Goal: Transaction & Acquisition: Purchase product/service

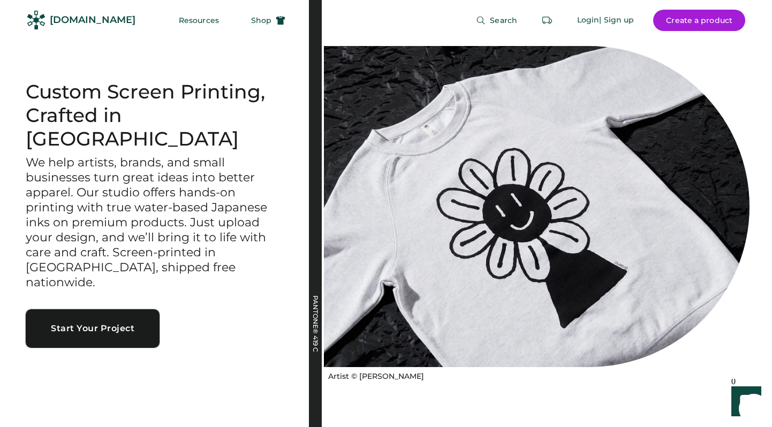
click at [95, 316] on button "Start Your Project" at bounding box center [93, 329] width 134 height 39
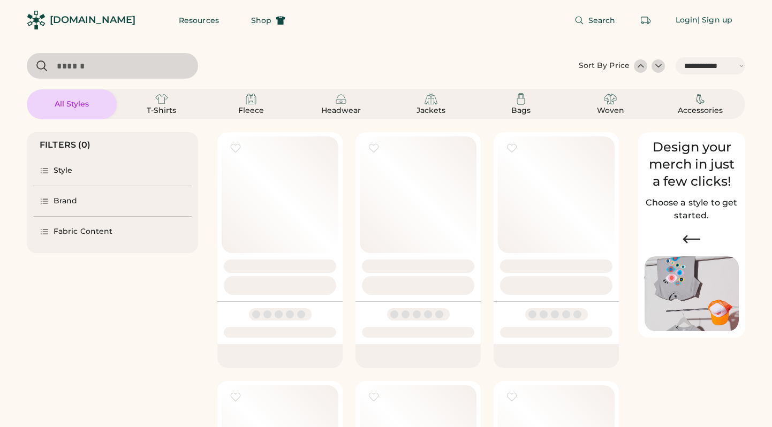
select select "*****"
select select "*"
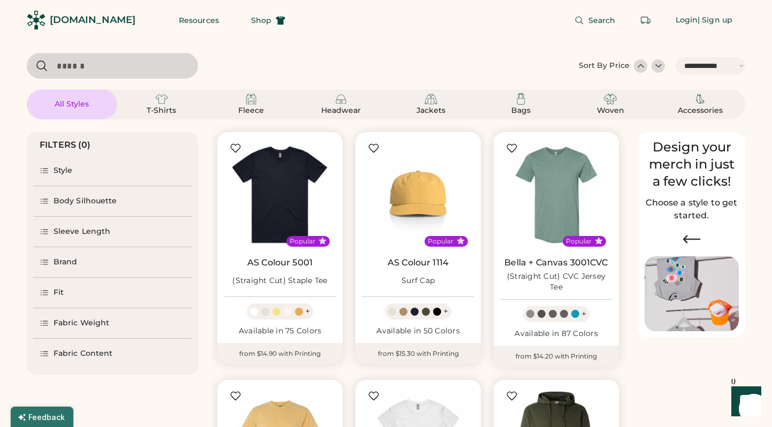
scroll to position [88, 0]
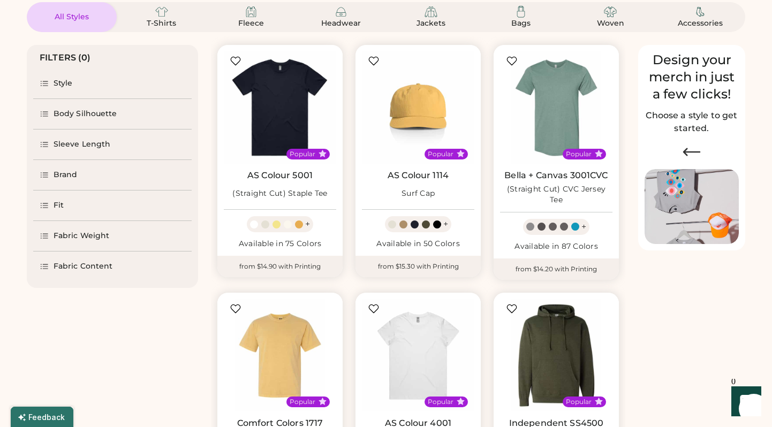
select select "*****"
select select "*"
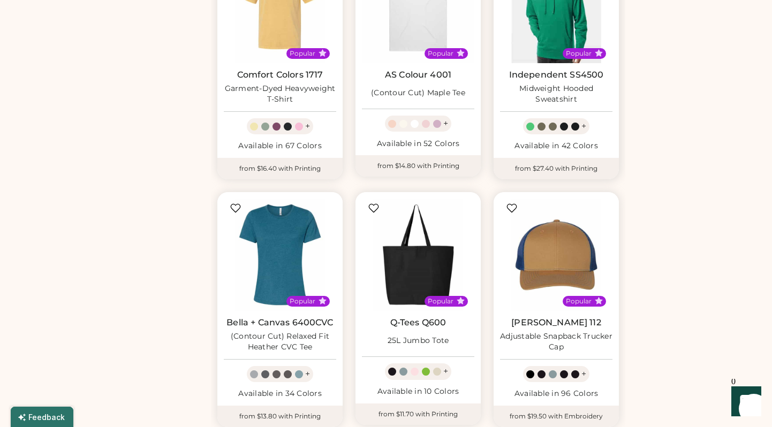
scroll to position [439, 0]
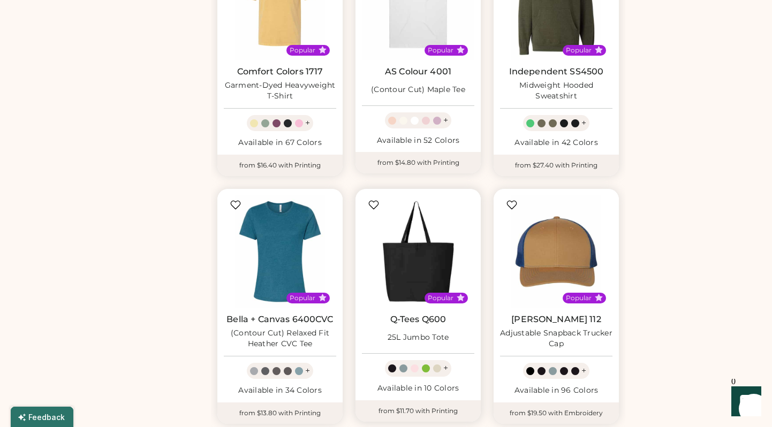
click at [418, 263] on img at bounding box center [418, 251] width 112 height 112
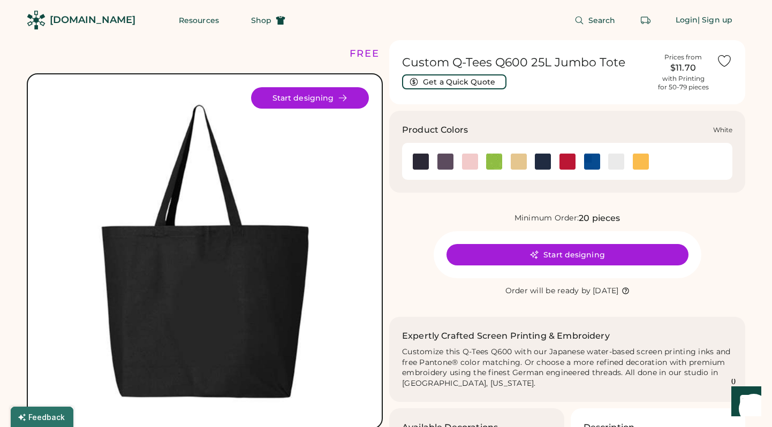
click at [619, 163] on img at bounding box center [616, 162] width 16 height 16
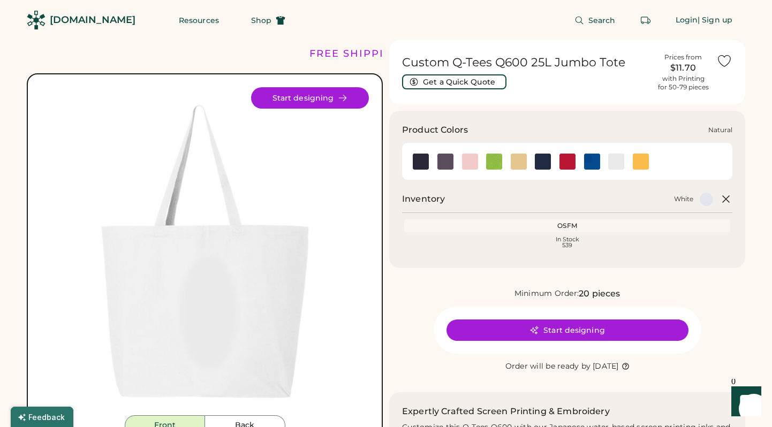
click at [515, 160] on img at bounding box center [519, 162] width 16 height 16
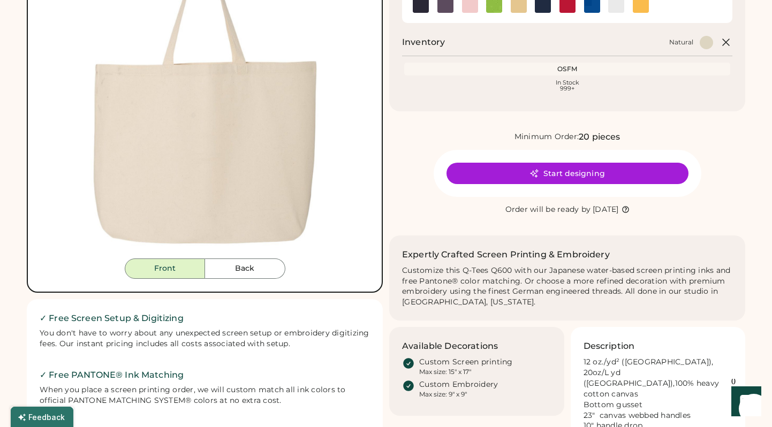
scroll to position [156, 0]
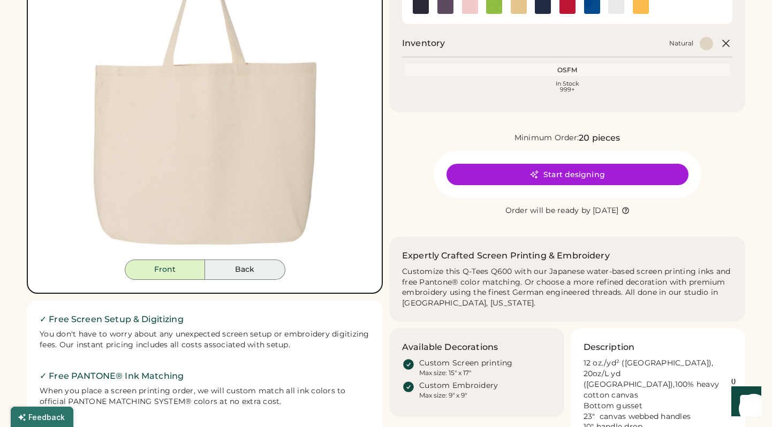
click at [265, 265] on button "Back" at bounding box center [245, 270] width 80 height 20
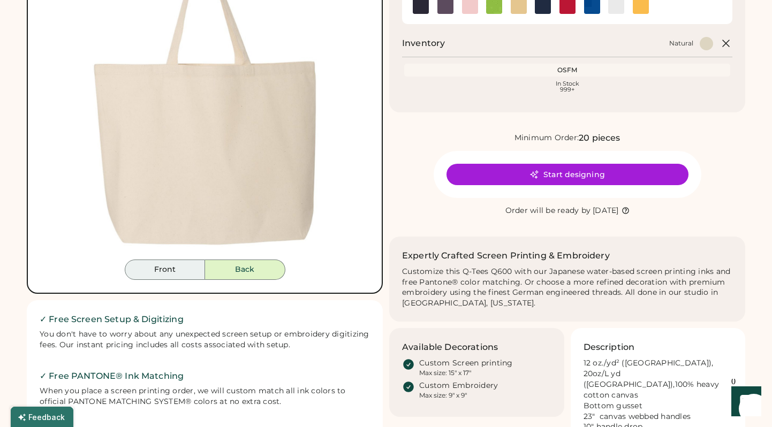
click at [157, 270] on button "Front" at bounding box center [165, 270] width 80 height 20
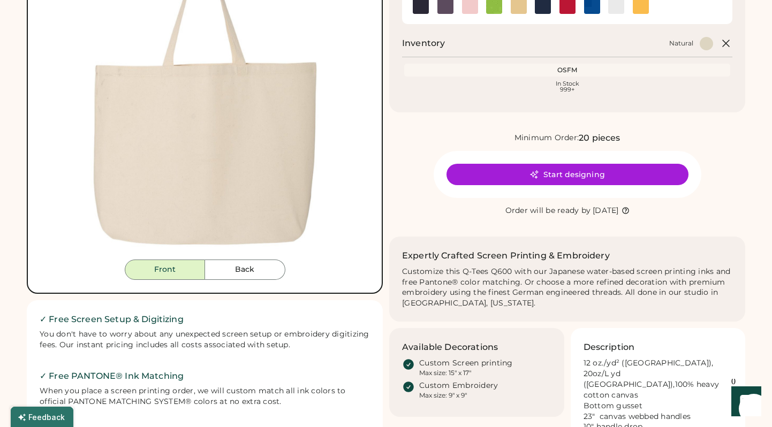
scroll to position [0, 0]
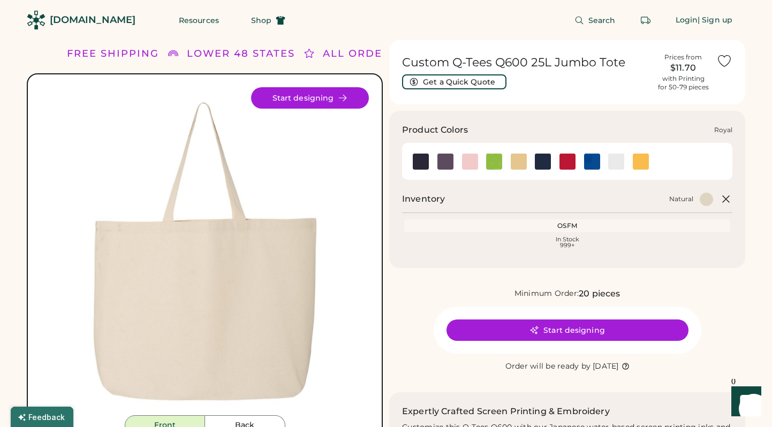
click at [590, 160] on img at bounding box center [592, 162] width 16 height 16
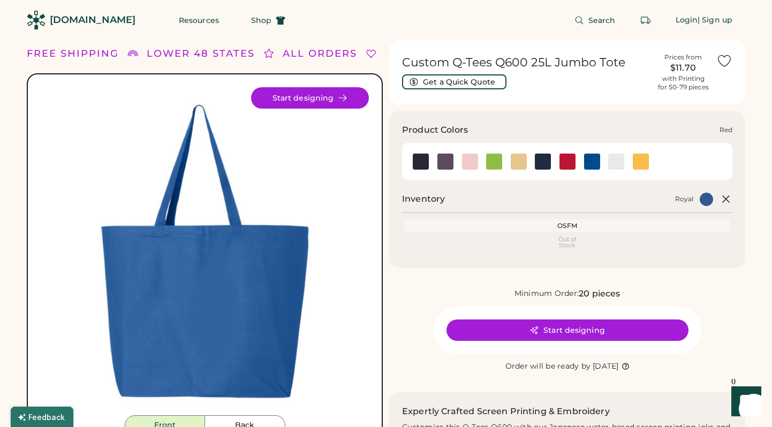
click at [568, 164] on img at bounding box center [568, 162] width 16 height 16
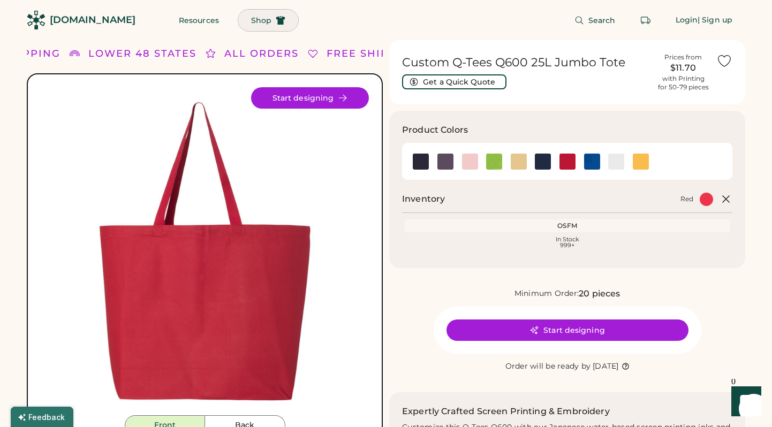
click at [251, 22] on span "Shop" at bounding box center [261, 20] width 20 height 7
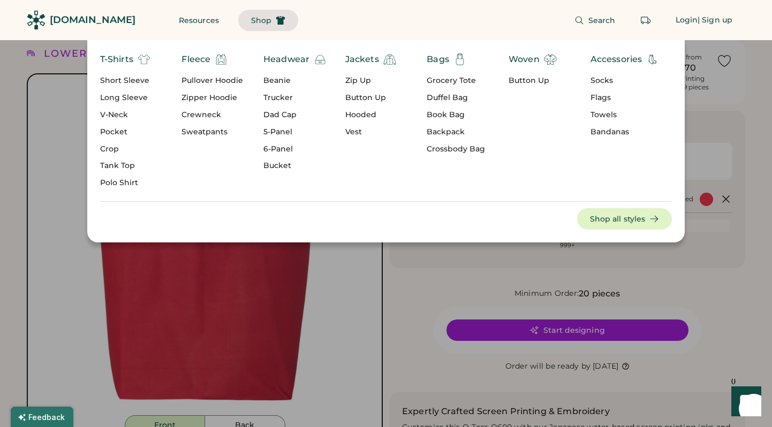
click at [442, 59] on div "Bags" at bounding box center [438, 59] width 22 height 13
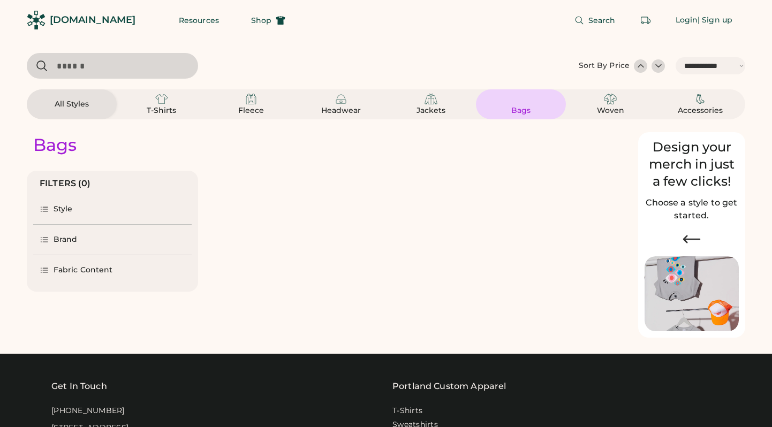
select select "*****"
select select "*"
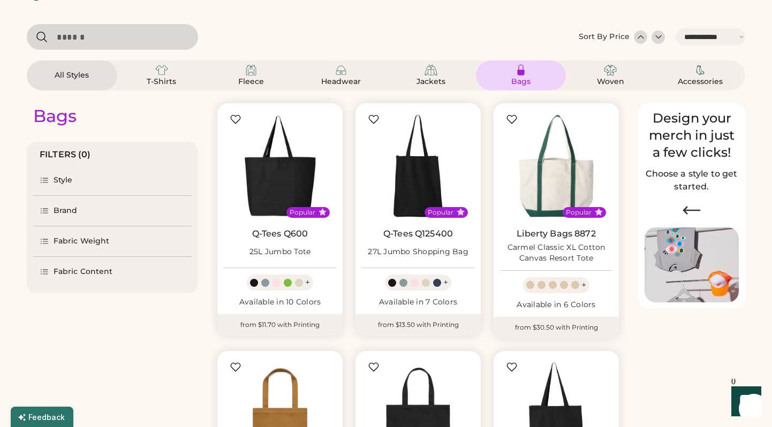
scroll to position [29, 0]
select select "*****"
select select "*"
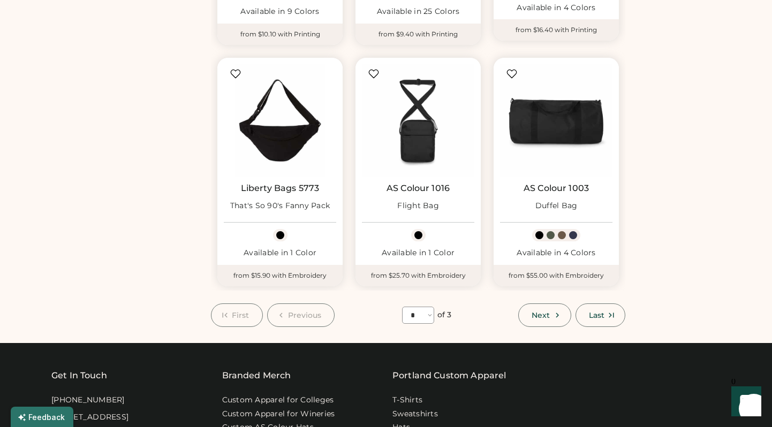
scroll to position [814, 0]
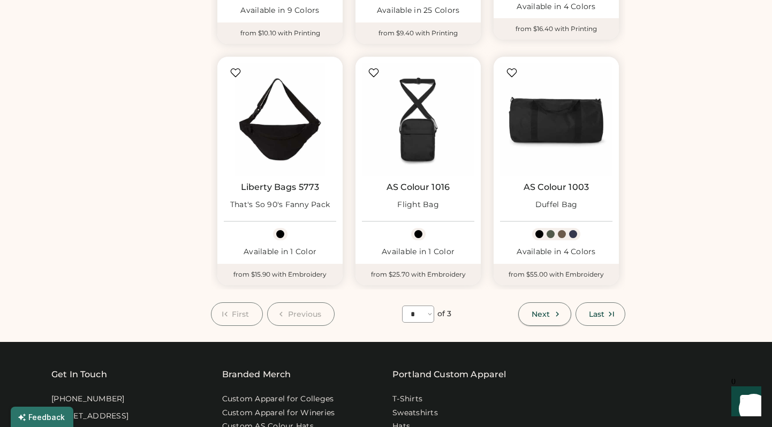
click at [539, 318] on span "Next" at bounding box center [541, 314] width 18 height 7
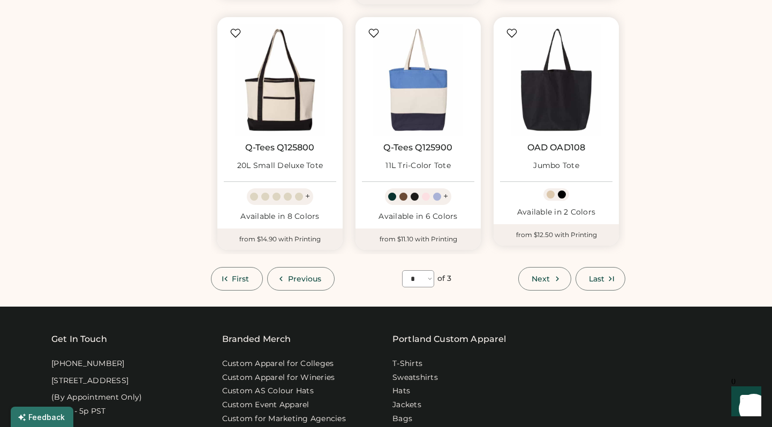
scroll to position [859, 0]
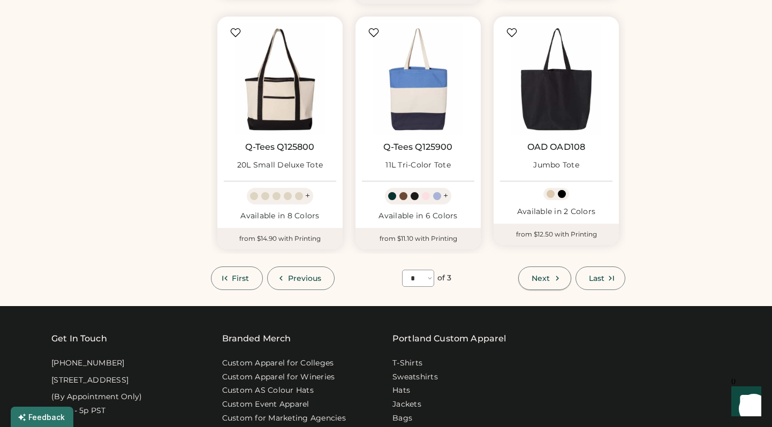
click at [552, 278] on button "Next" at bounding box center [544, 279] width 52 height 24
select select "*"
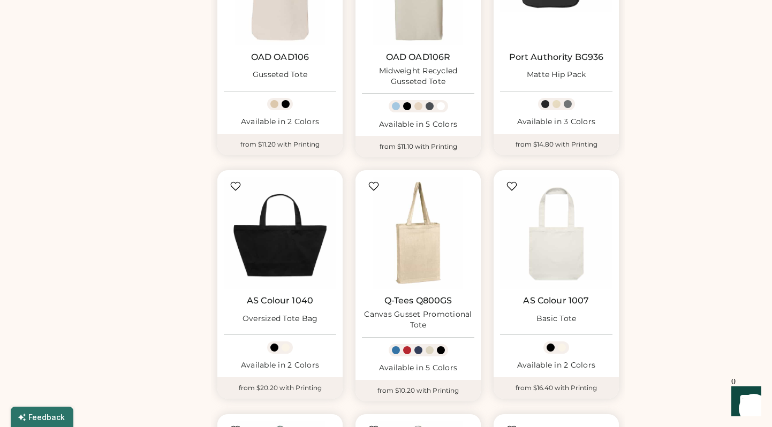
scroll to position [455, 0]
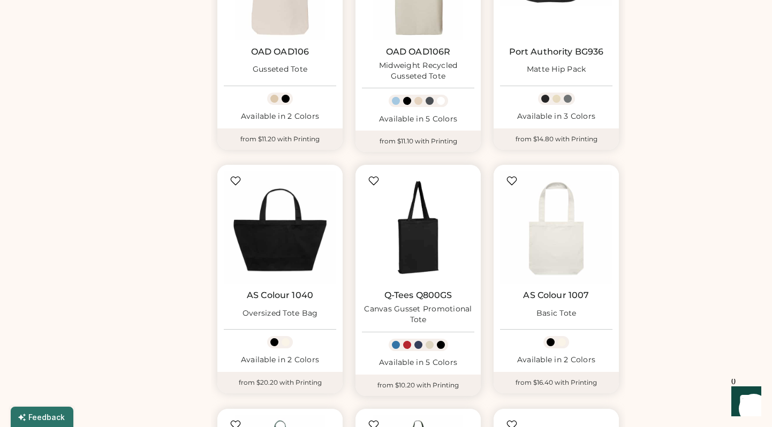
click at [432, 257] on img at bounding box center [418, 227] width 112 height 112
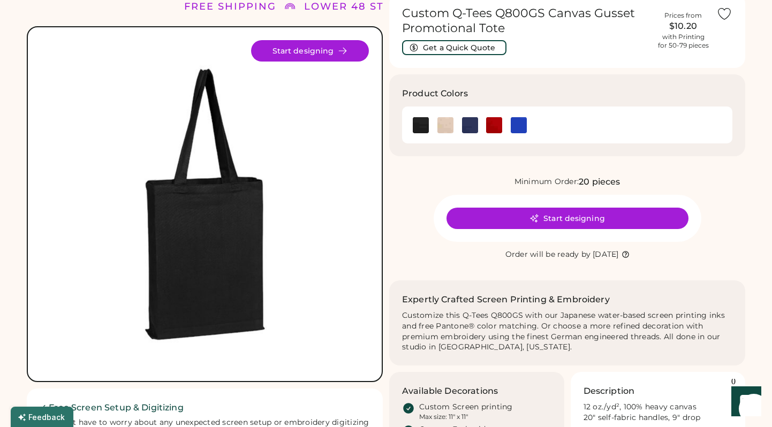
scroll to position [32, 0]
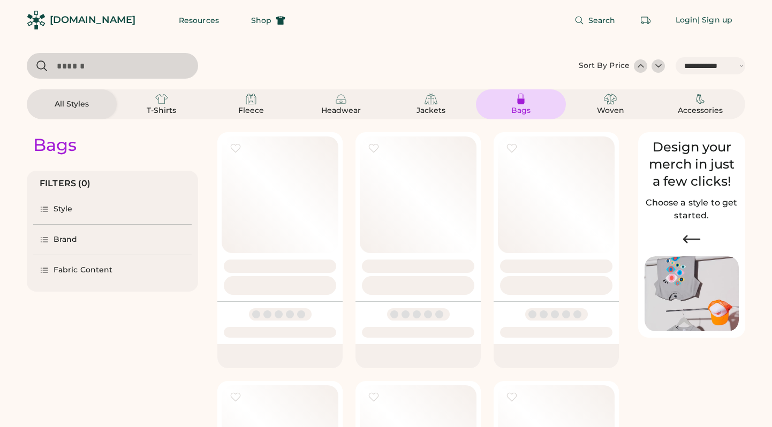
select select "*****"
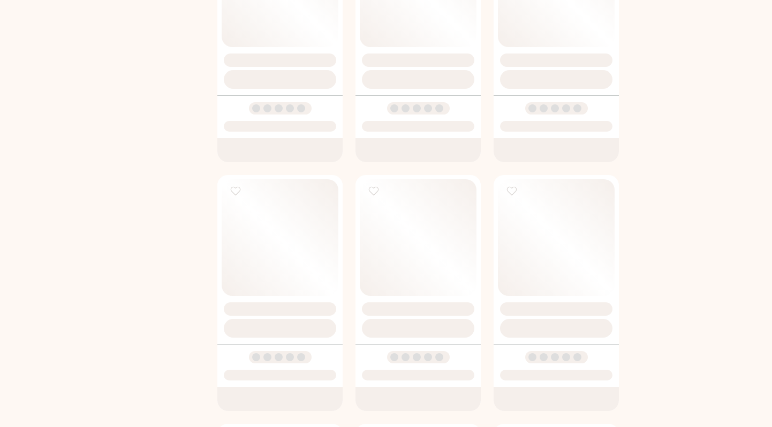
scroll to position [455, 0]
select select "*"
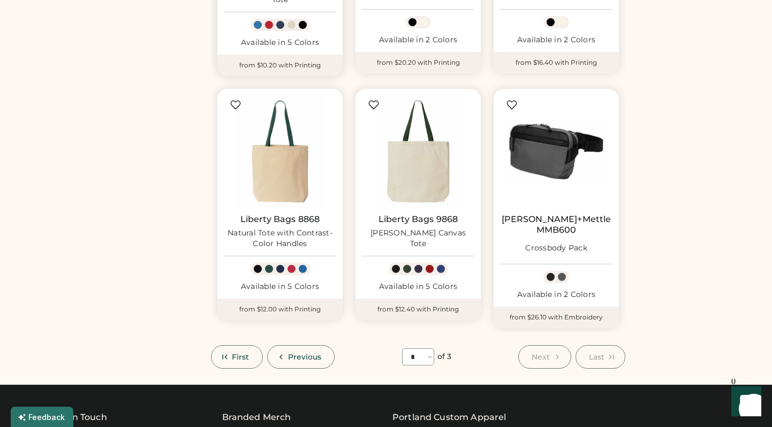
scroll to position [776, 0]
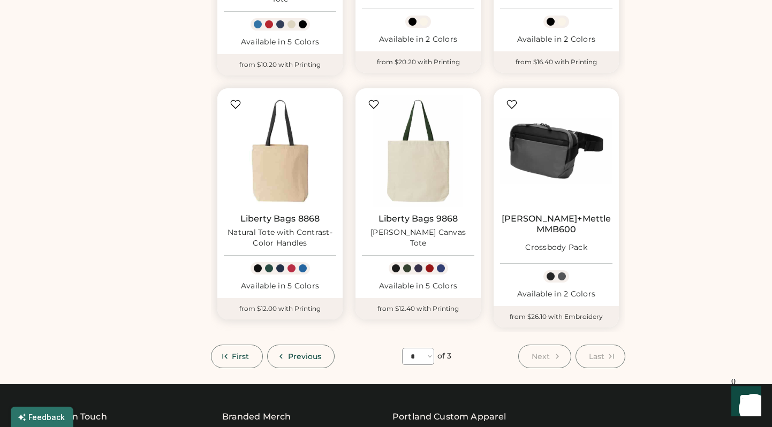
click at [300, 177] on img at bounding box center [280, 151] width 112 height 112
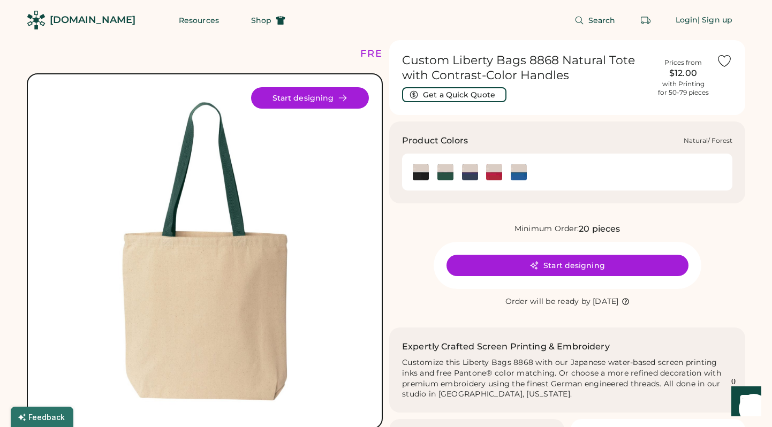
click at [448, 177] on img at bounding box center [445, 172] width 16 height 16
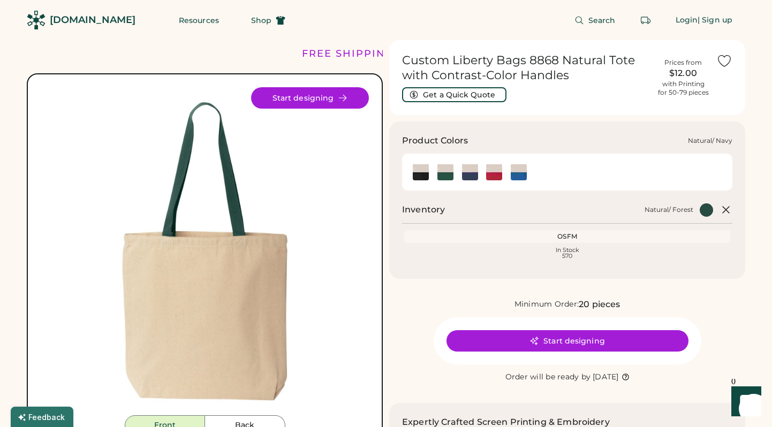
click at [473, 174] on img at bounding box center [470, 172] width 16 height 16
click at [495, 174] on img at bounding box center [494, 172] width 16 height 16
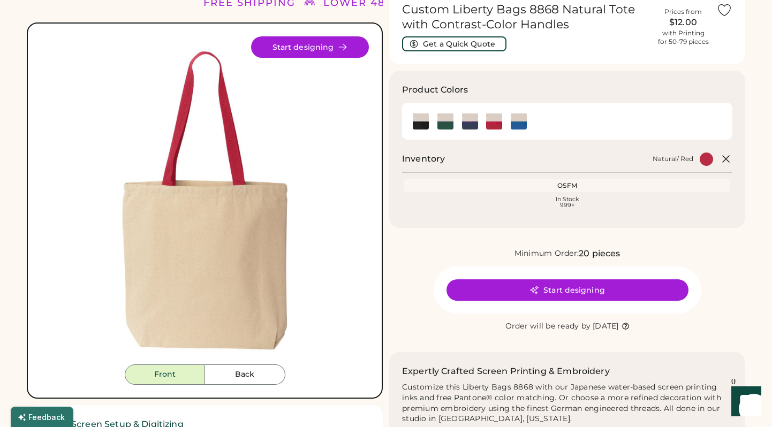
scroll to position [27, 0]
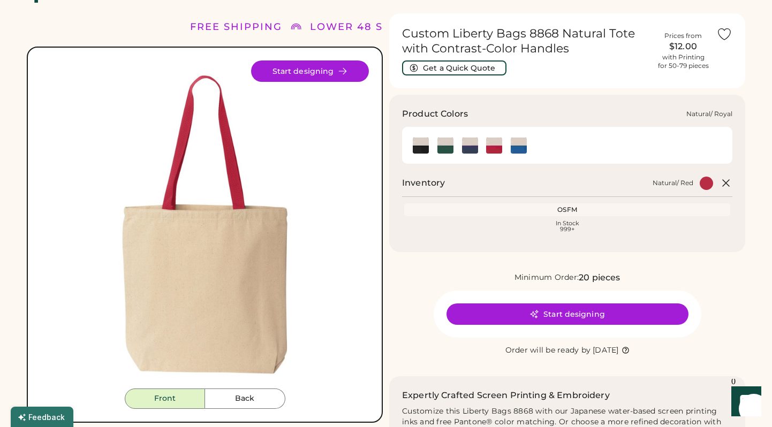
click at [516, 147] on img at bounding box center [519, 146] width 16 height 16
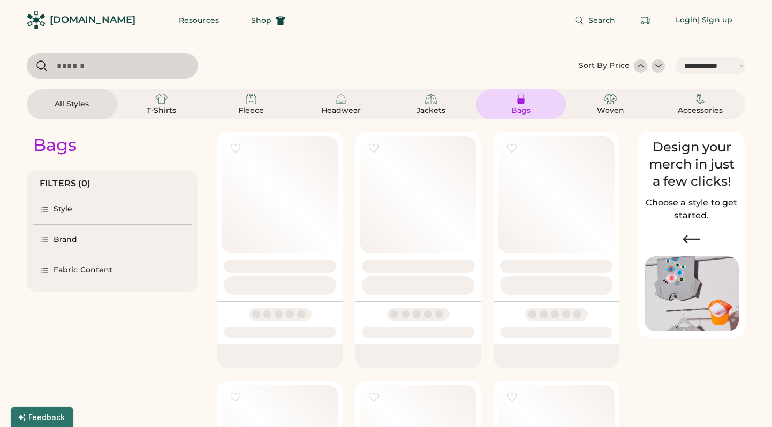
select select "*****"
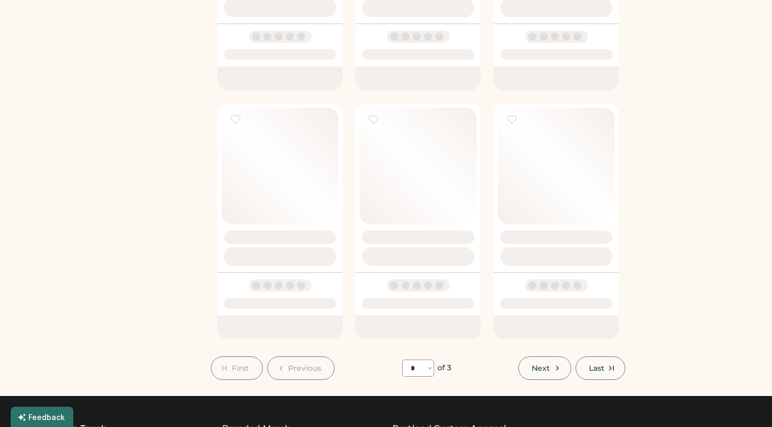
select select "*"
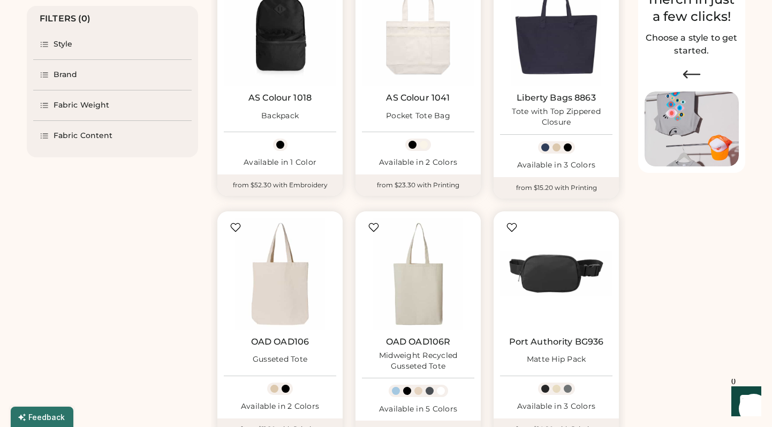
scroll to position [112, 0]
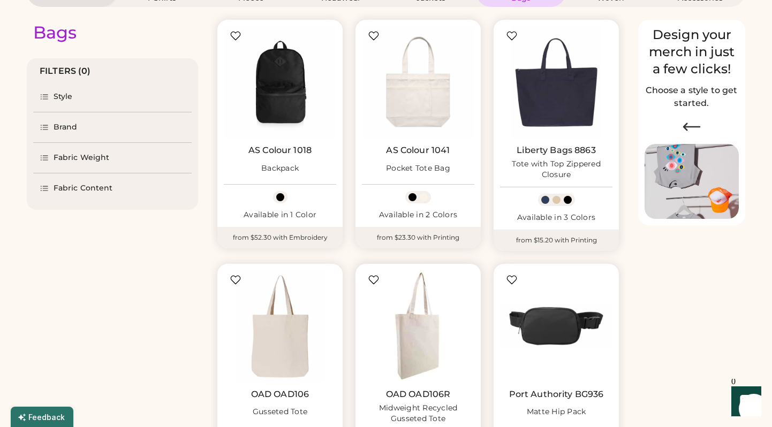
click at [421, 344] on img at bounding box center [418, 326] width 112 height 112
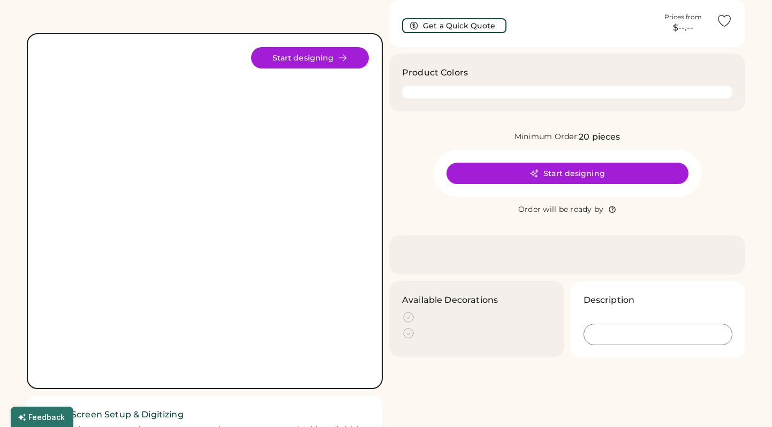
scroll to position [42, 0]
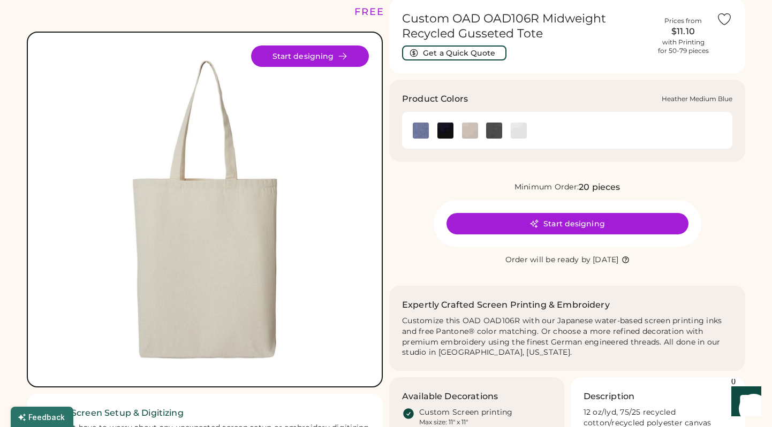
click at [418, 135] on img at bounding box center [421, 131] width 16 height 16
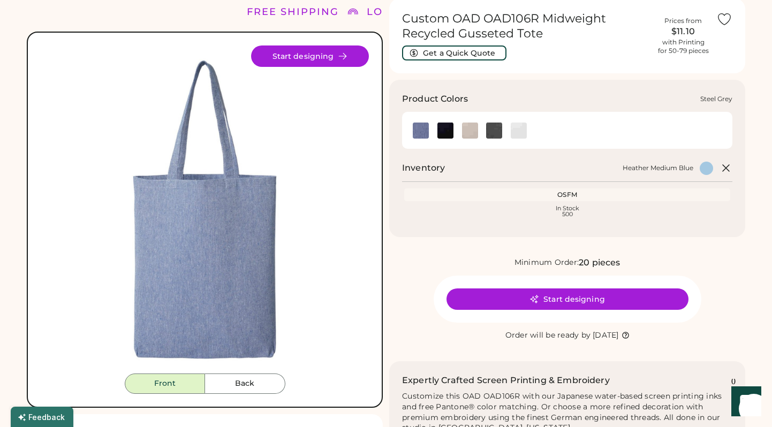
click at [493, 130] on img at bounding box center [494, 131] width 16 height 16
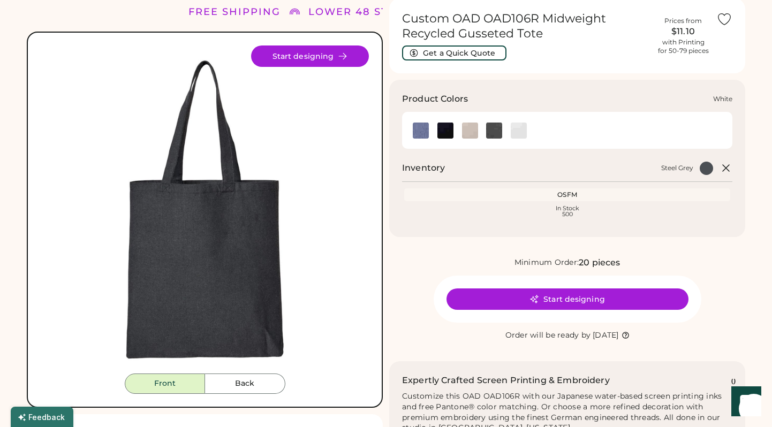
click at [523, 130] on img at bounding box center [519, 131] width 16 height 16
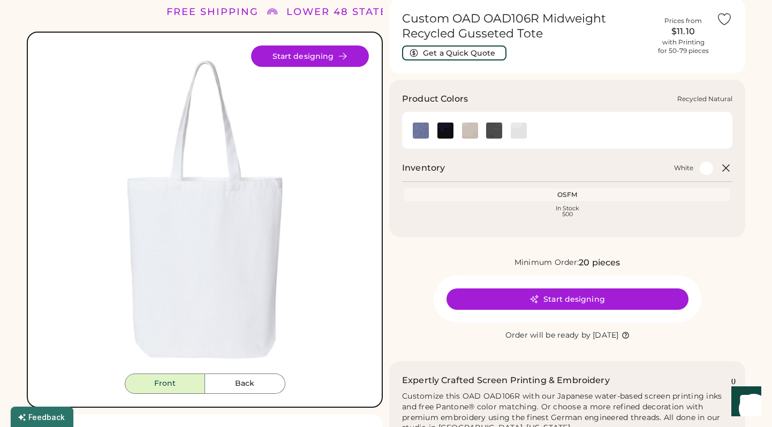
click at [466, 132] on img at bounding box center [470, 131] width 16 height 16
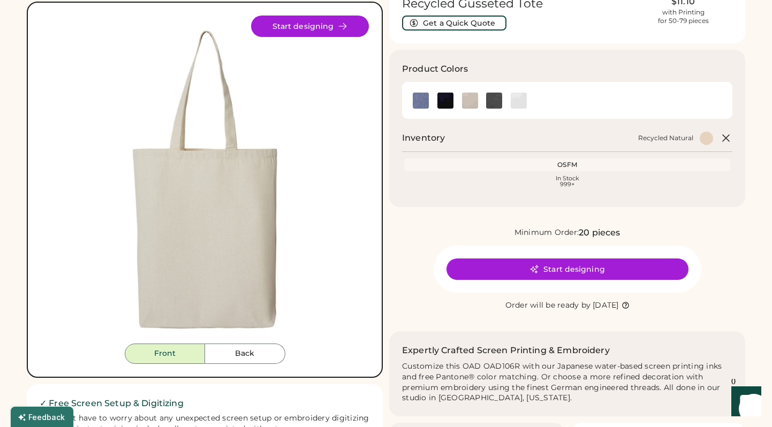
scroll to position [67, 0]
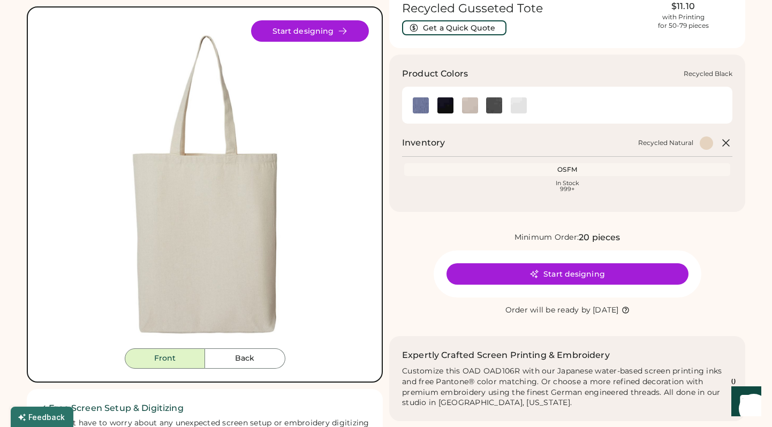
click at [447, 104] on img at bounding box center [445, 105] width 16 height 16
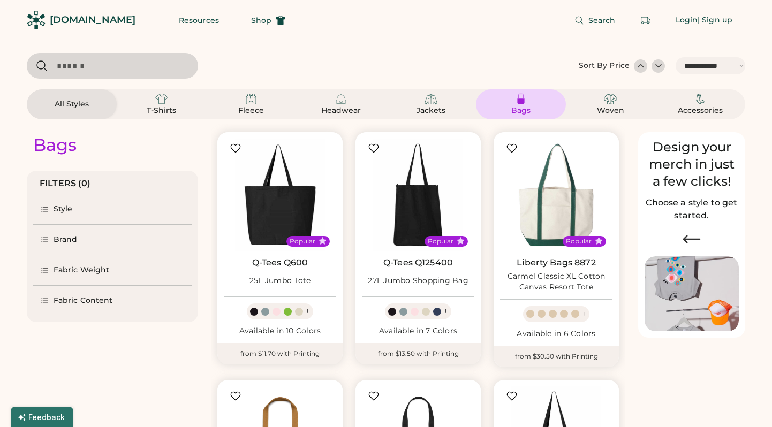
select select "*****"
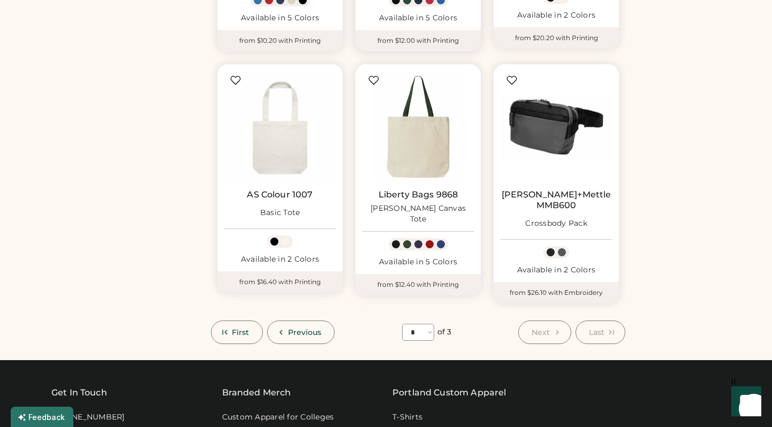
scroll to position [805, 0]
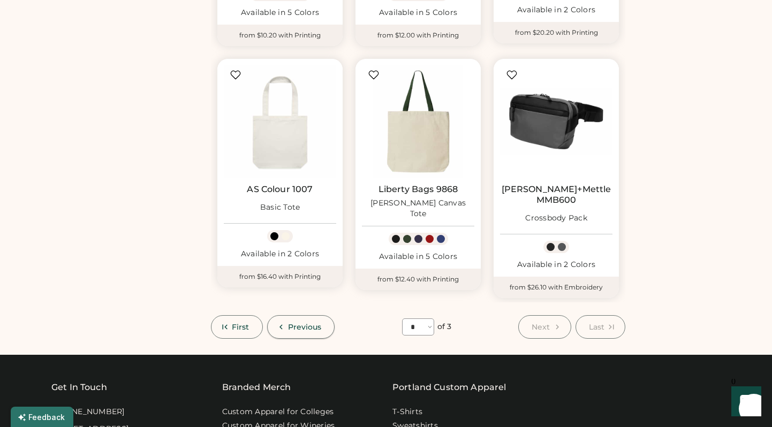
click at [311, 315] on button "Previous" at bounding box center [301, 327] width 68 height 24
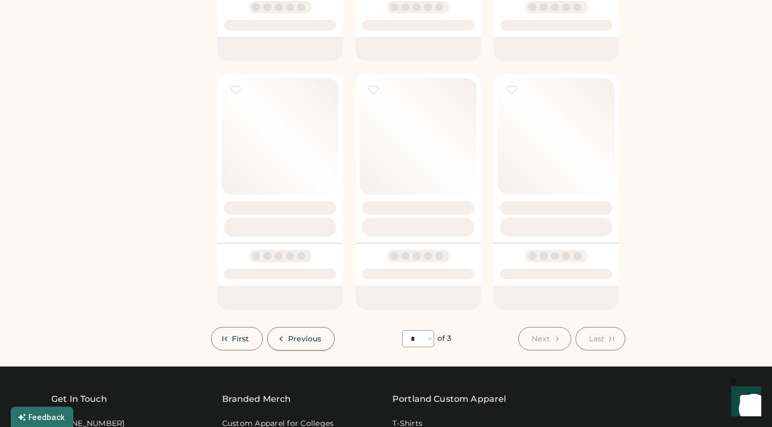
select select "*"
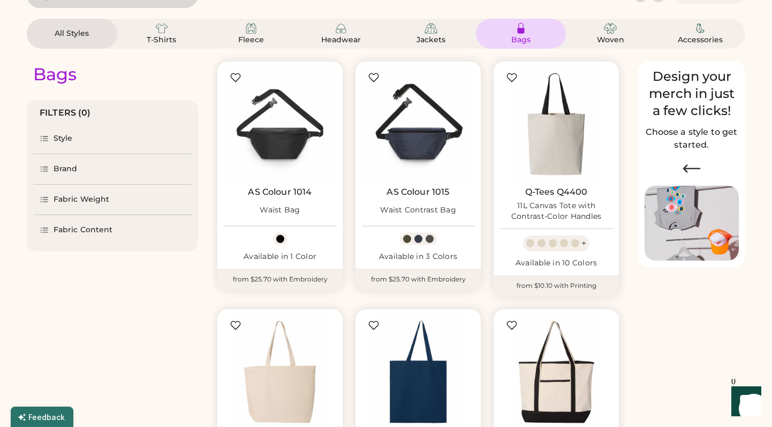
scroll to position [66, 0]
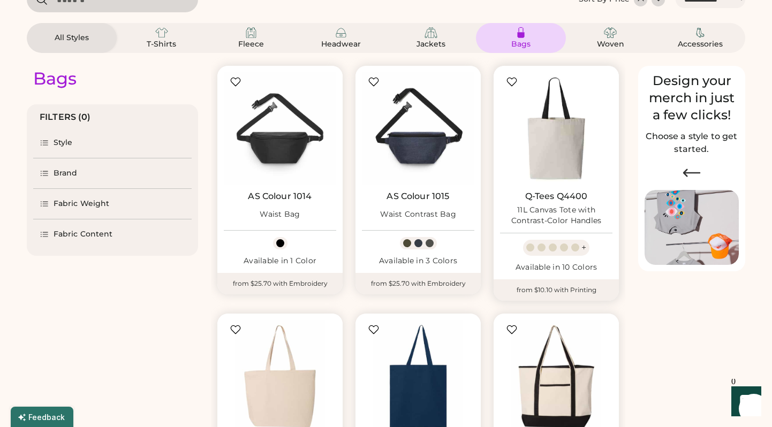
click at [573, 173] on img at bounding box center [556, 128] width 112 height 112
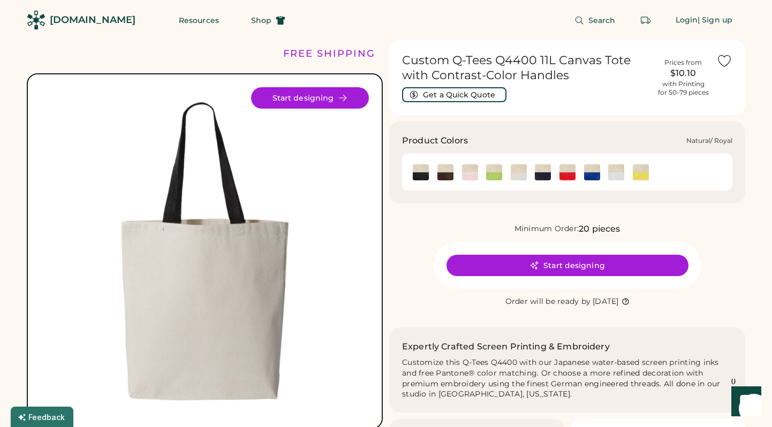
click at [594, 175] on img at bounding box center [592, 172] width 16 height 16
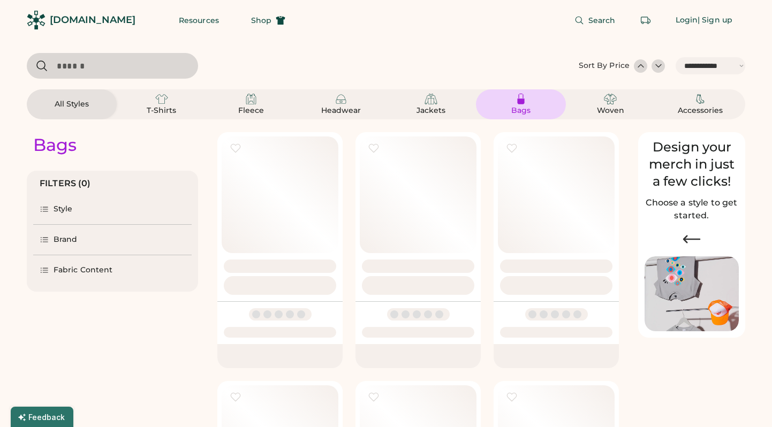
select select "*****"
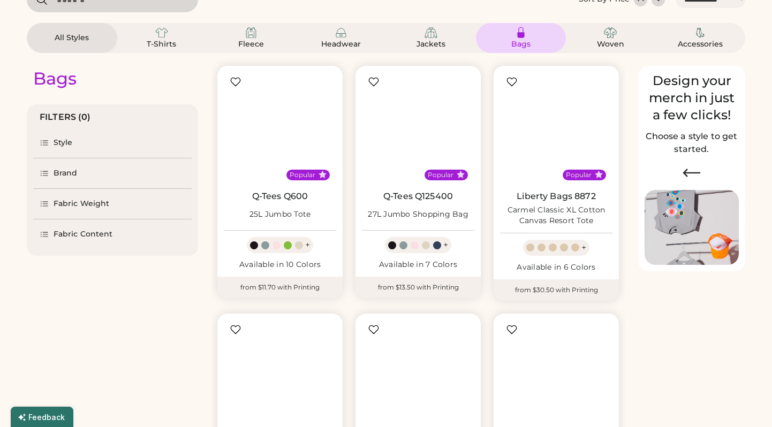
select select "*"
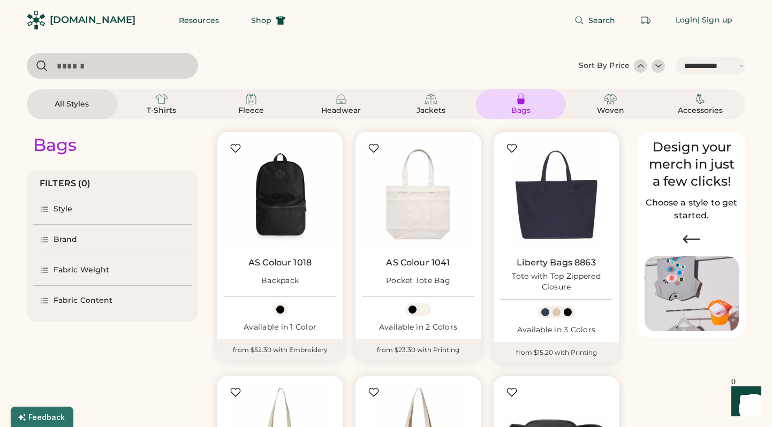
scroll to position [76, 0]
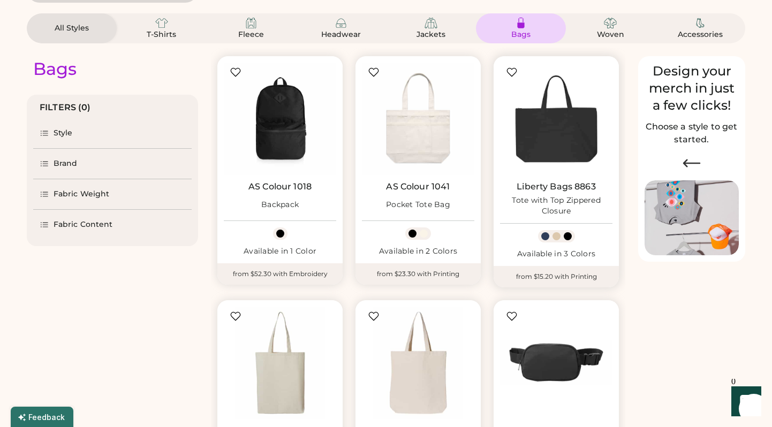
click at [577, 160] on img at bounding box center [556, 119] width 112 height 112
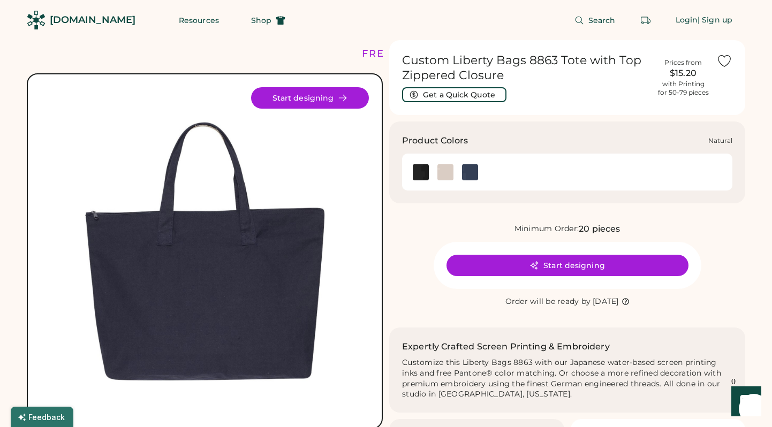
click at [446, 176] on img at bounding box center [445, 172] width 16 height 16
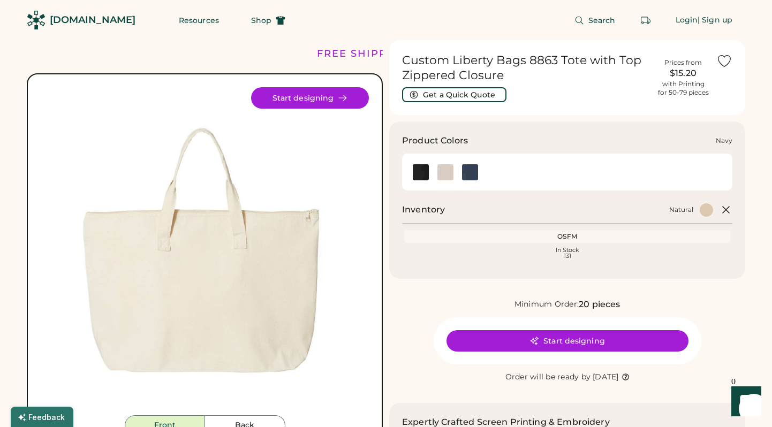
click at [471, 176] on img at bounding box center [470, 172] width 16 height 16
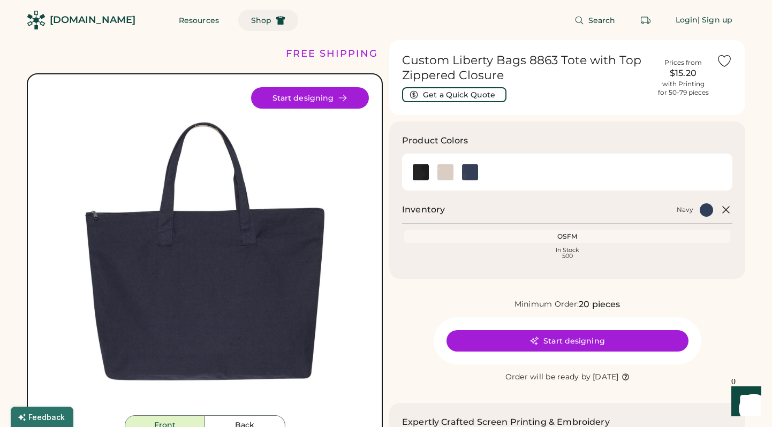
click at [251, 24] on span "Shop" at bounding box center [261, 20] width 20 height 7
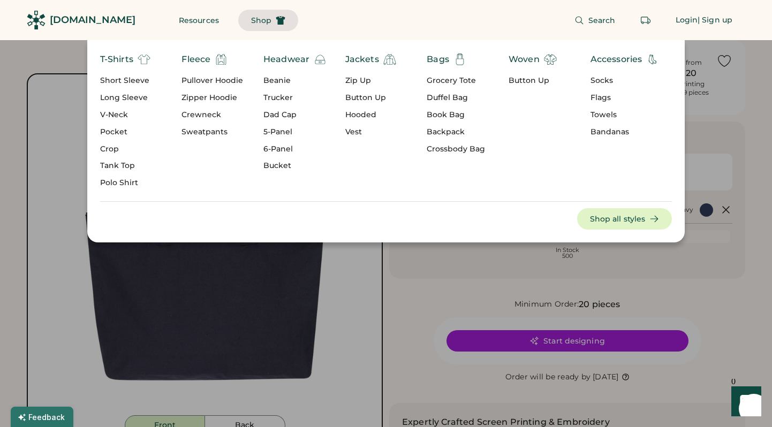
click at [605, 114] on div "Towels" at bounding box center [625, 115] width 69 height 11
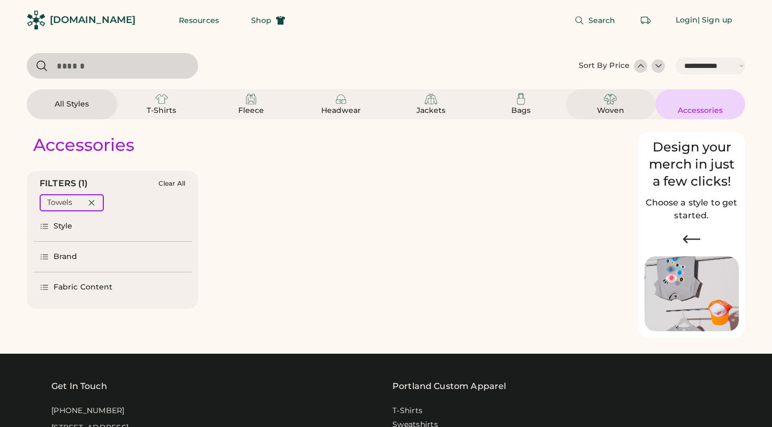
select select "*****"
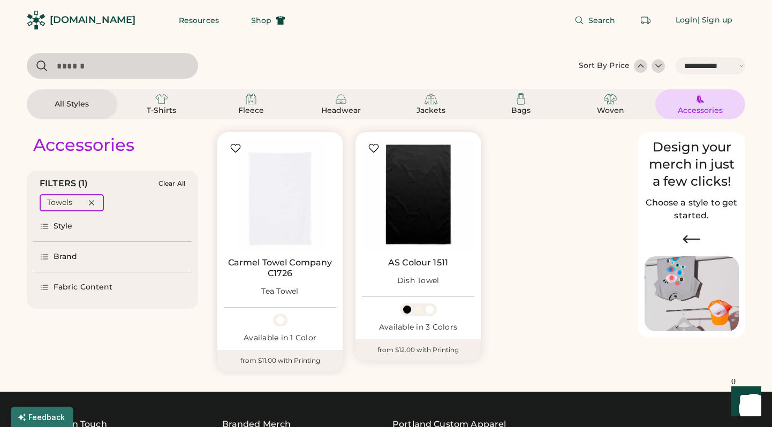
click at [707, 106] on div "Accessories" at bounding box center [700, 110] width 48 height 11
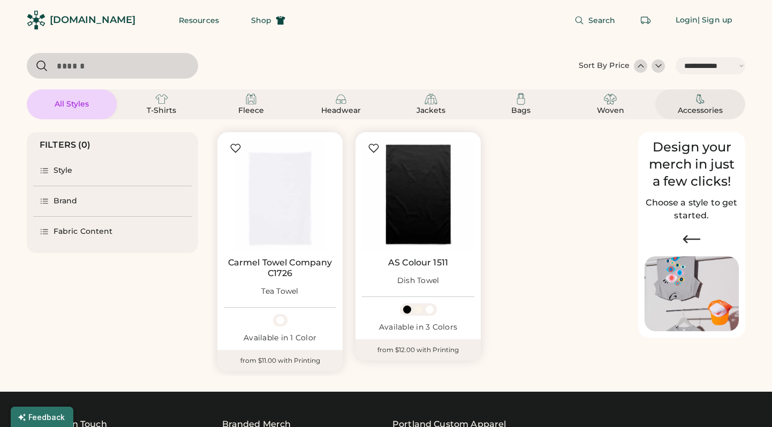
select select "*"
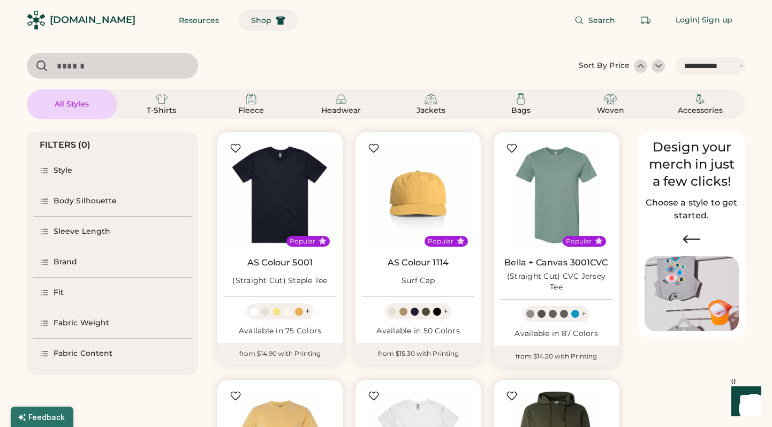
click at [251, 19] on span "Shop" at bounding box center [261, 20] width 20 height 7
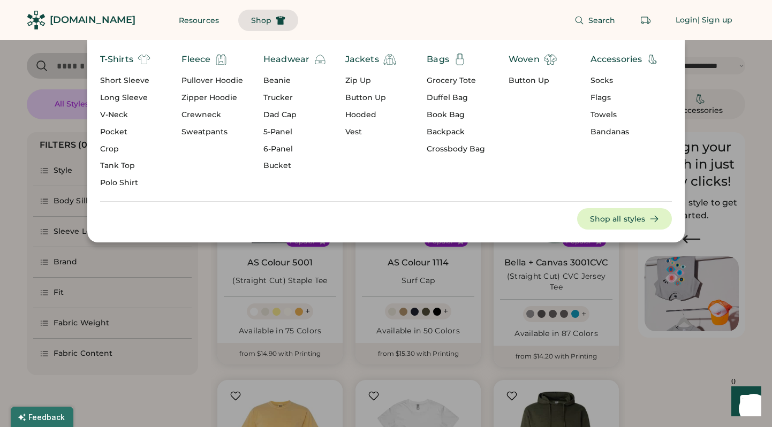
click at [612, 131] on div "Bandanas" at bounding box center [625, 132] width 69 height 11
